Goal: Find specific page/section: Find specific page/section

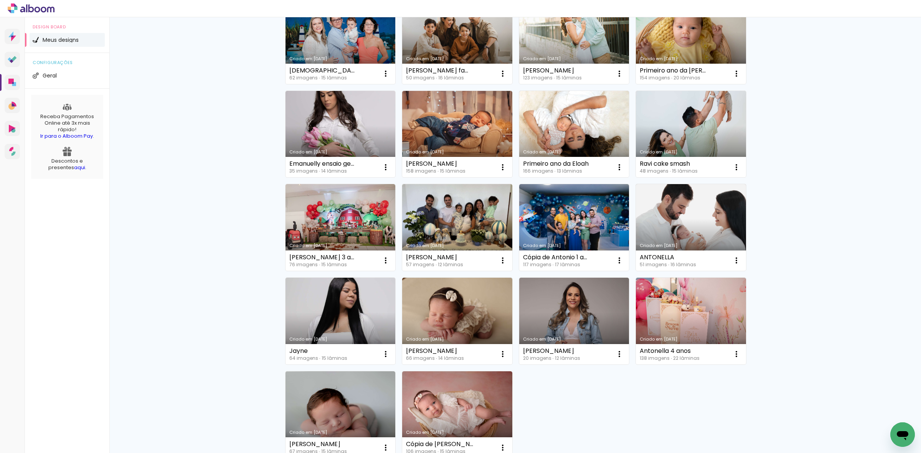
scroll to position [380, 0]
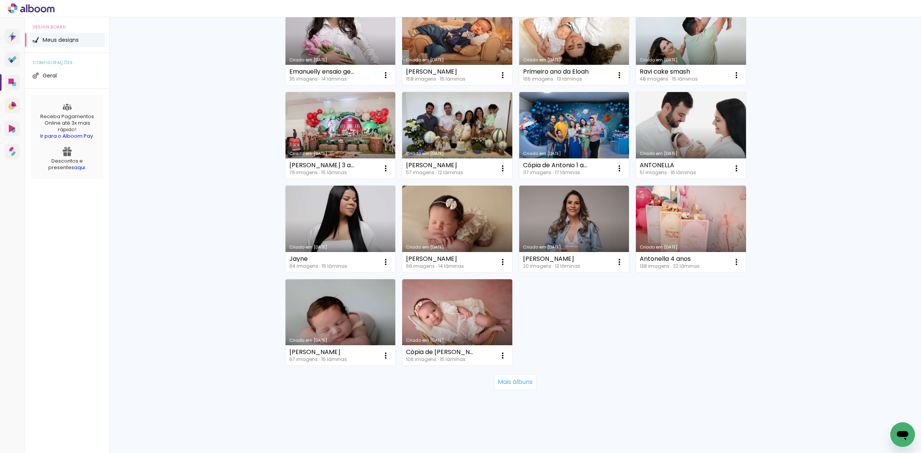
type input ","
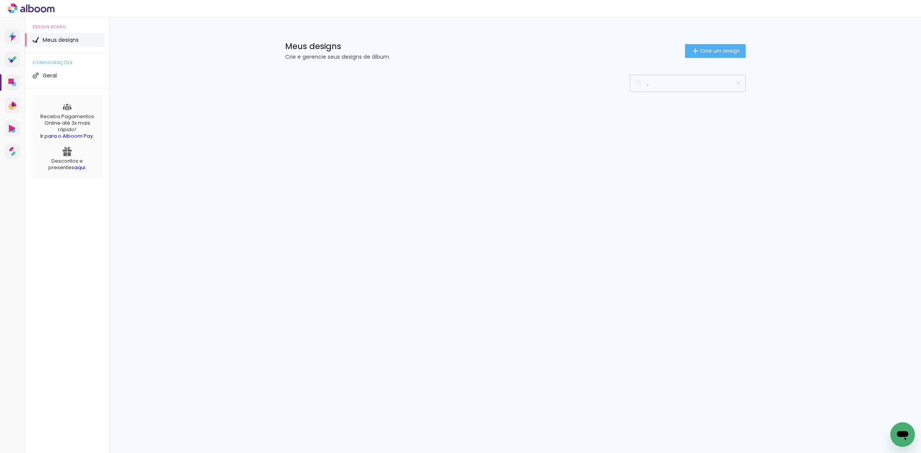
scroll to position [0, 0]
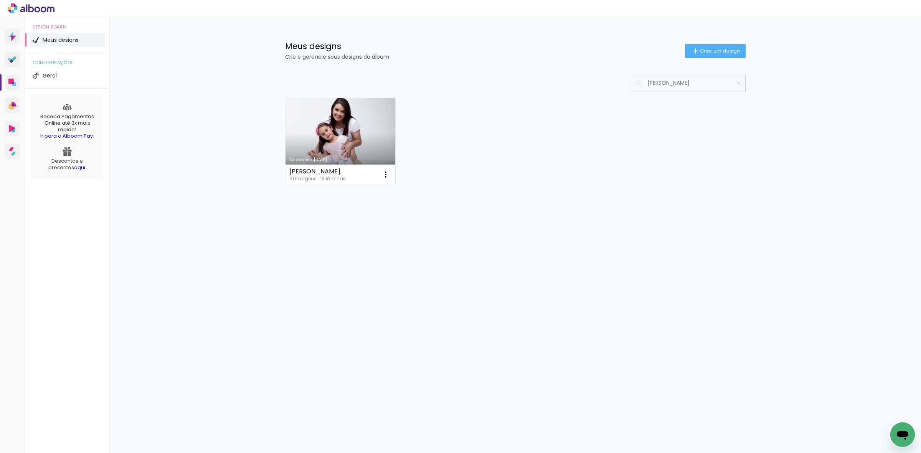
type input "luisa"
drag, startPoint x: 607, startPoint y: 103, endPoint x: 551, endPoint y: 123, distance: 59.6
click at [551, 123] on div "Criado em 05/09/24 LUISA - JOSI 61 imagens ∙ 16 lâminas Abrir Fazer uma cópia E…" at bounding box center [515, 162] width 499 height 190
